Goal: Book appointment/travel/reservation

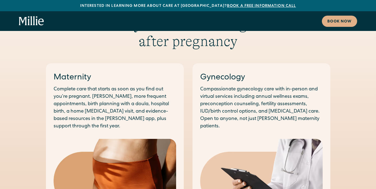
scroll to position [565, 0]
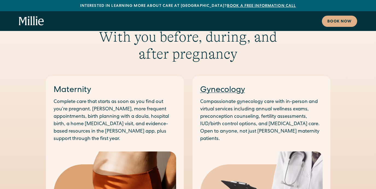
click at [218, 86] on link "Gynecology" at bounding box center [222, 90] width 45 height 8
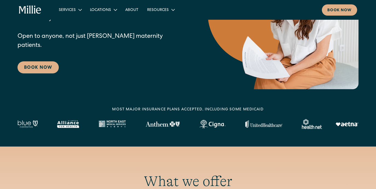
scroll to position [108, 0]
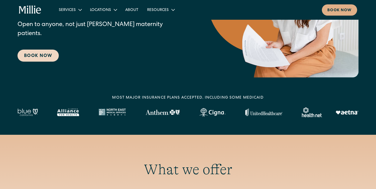
click at [37, 53] on link "Book Now" at bounding box center [38, 55] width 41 height 12
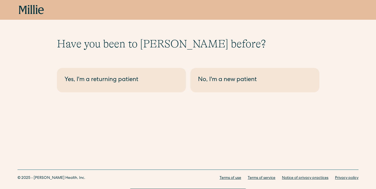
click at [236, 76] on div "No, I'm a new patient" at bounding box center [255, 79] width 114 height 9
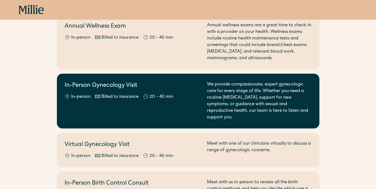
scroll to position [55, 0]
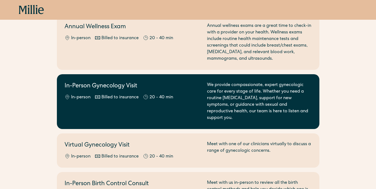
click at [150, 90] on h2 "In-Person Gynecology Visit" at bounding box center [133, 86] width 136 height 9
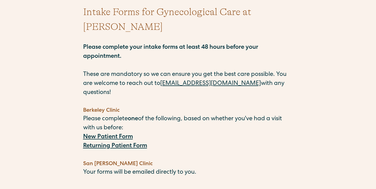
scroll to position [63, 0]
